Goal: Navigation & Orientation: Find specific page/section

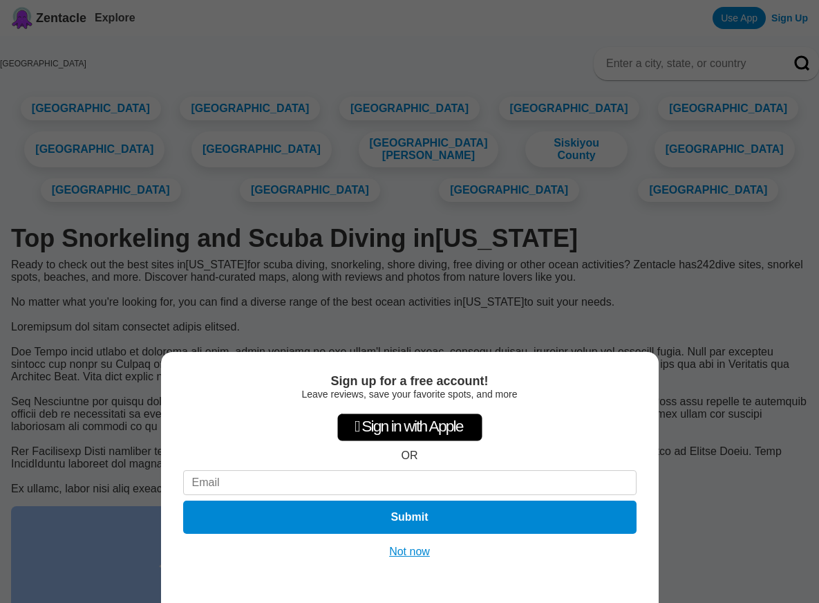
click at [114, 124] on div "Sign up for a free account! Leave reviews, save your favorite spots, and more …" at bounding box center [409, 301] width 819 height 603
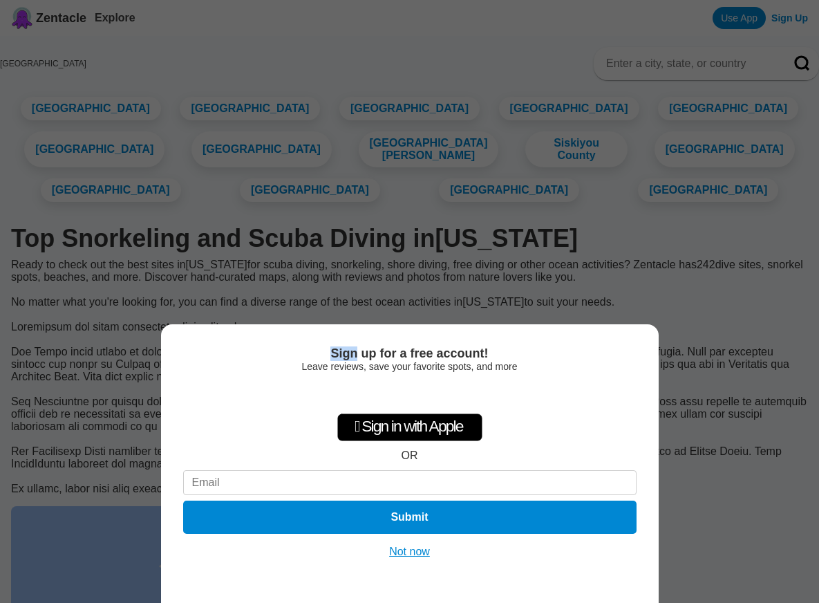
click at [409, 549] on button "Not now" at bounding box center [409, 552] width 49 height 14
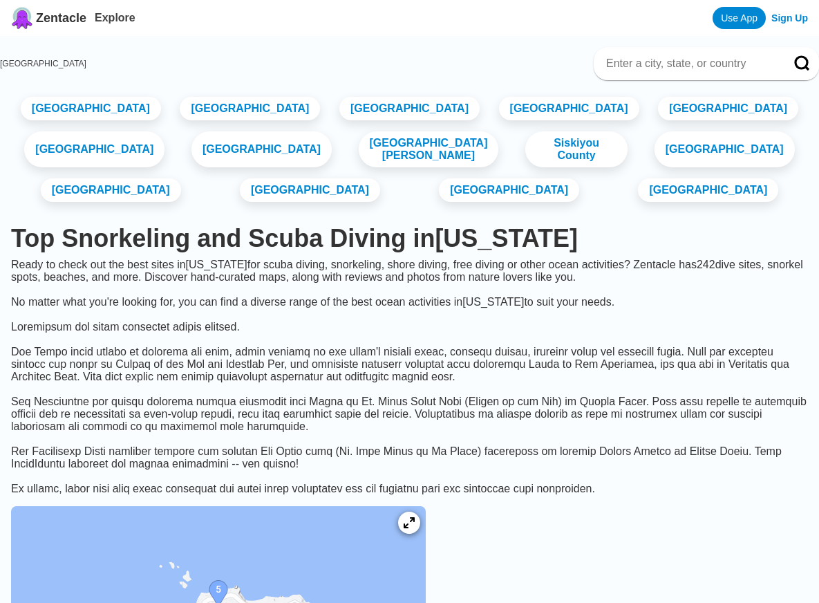
click at [97, 95] on div "[GEOGRAPHIC_DATA] [GEOGRAPHIC_DATA] [GEOGRAPHIC_DATA] [GEOGRAPHIC_DATA] [GEOGRA…" at bounding box center [409, 149] width 797 height 116
click at [106, 109] on link "[GEOGRAPHIC_DATA]" at bounding box center [90, 108] width 147 height 25
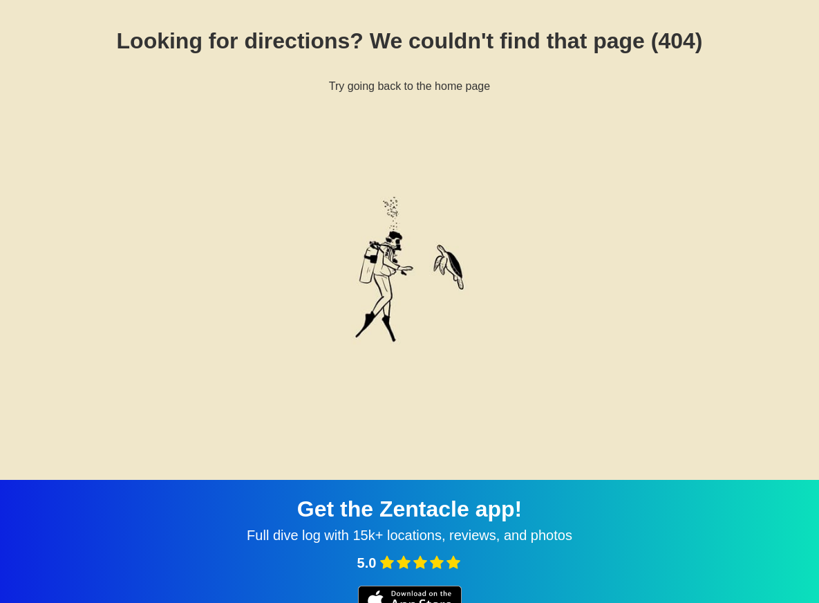
scroll to position [5, 0]
